Goal: Go to known website: Access a specific website the user already knows

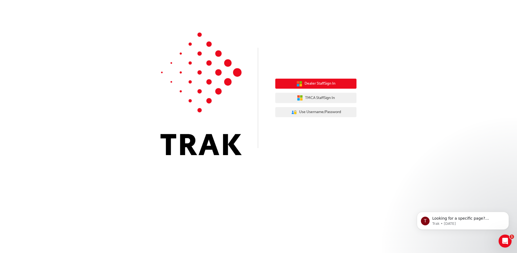
click at [336, 84] on span "Dealer Staff Sign In" at bounding box center [320, 83] width 31 height 6
